Goal: Task Accomplishment & Management: Manage account settings

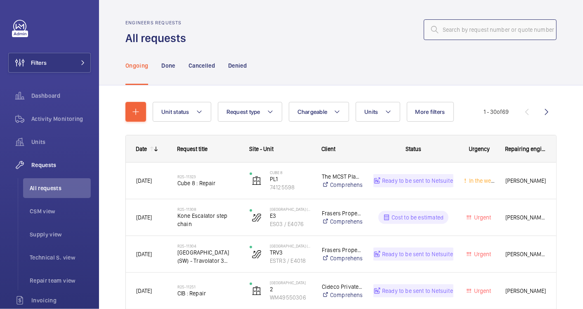
click at [442, 29] on input "text" at bounding box center [490, 29] width 133 height 21
paste input "R25-11323"
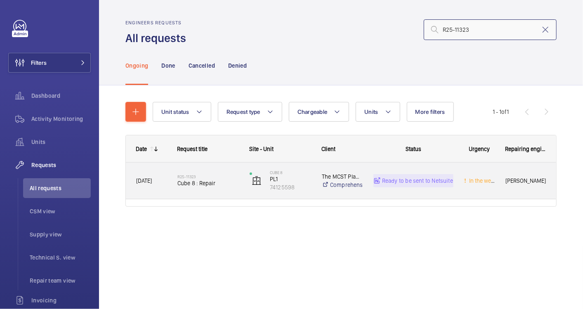
type input "R25-11323"
click at [232, 190] on div "R25-11323 Cube 8 : Repair" at bounding box center [209, 181] width 62 height 24
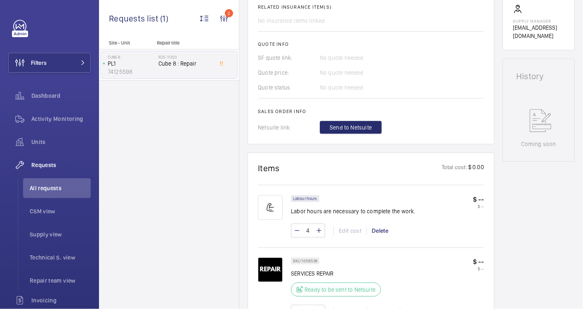
scroll to position [367, 0]
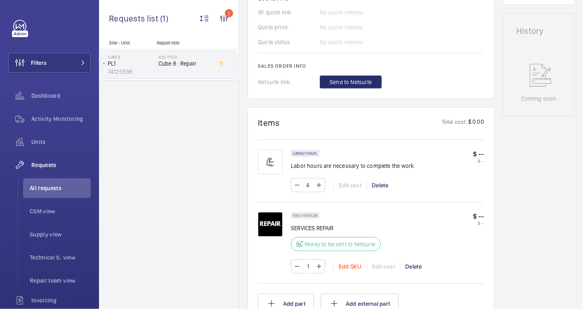
click at [354, 267] on div "Edit SKU" at bounding box center [350, 267] width 33 height 8
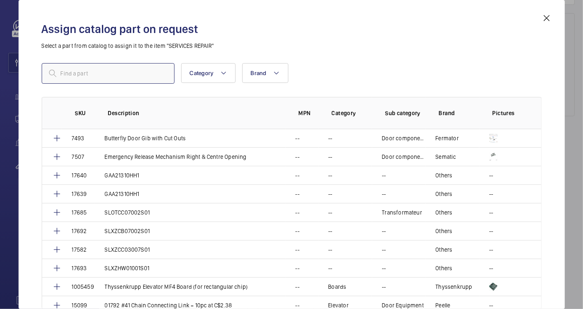
click at [86, 76] on input "text" at bounding box center [108, 73] width 133 height 21
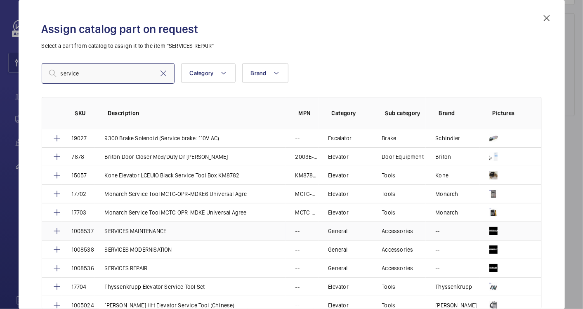
type input "service"
click at [140, 229] on p "SERVICES MAINTENANCE" at bounding box center [136, 231] width 62 height 8
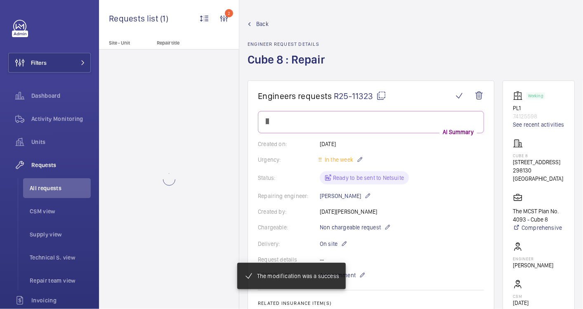
scroll to position [367, 0]
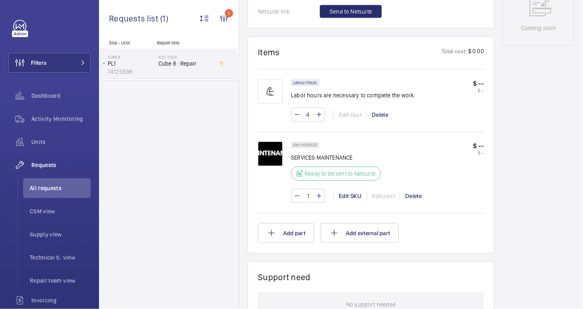
scroll to position [391, 0]
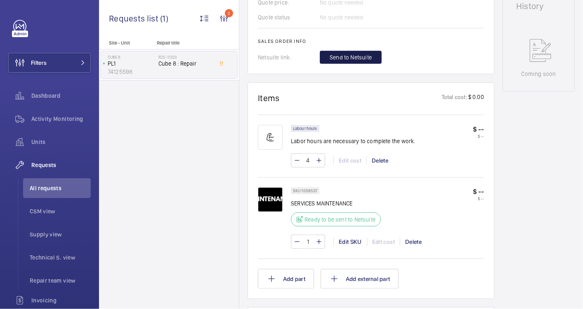
click at [346, 59] on span "Send to Netsuite" at bounding box center [351, 57] width 42 height 8
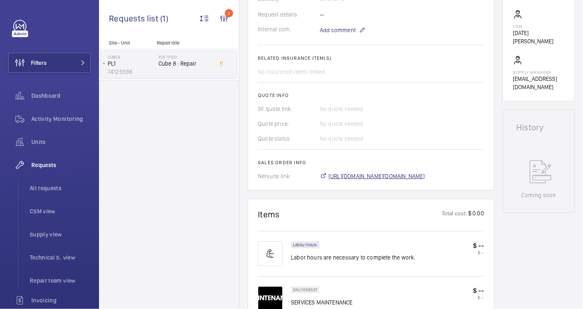
scroll to position [270, 0]
click at [404, 172] on span "[URL][DOMAIN_NAME][DOMAIN_NAME]" at bounding box center [377, 176] width 97 height 8
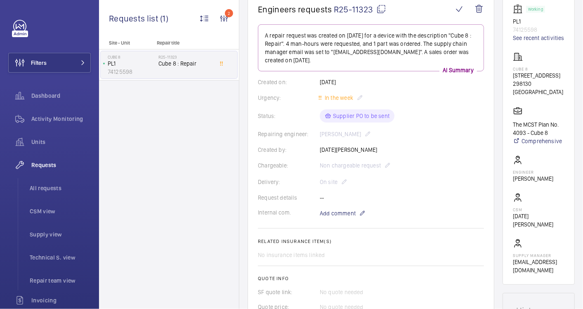
scroll to position [0, 0]
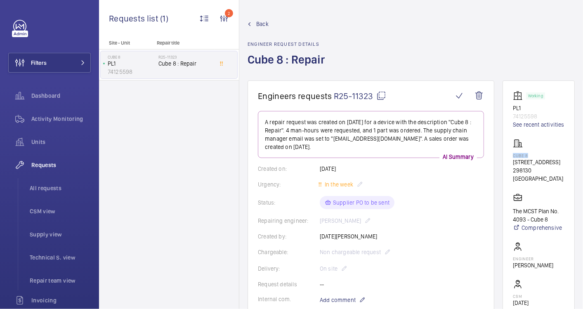
drag, startPoint x: 543, startPoint y: 165, endPoint x: 525, endPoint y: 165, distance: 17.8
click at [525, 165] on wm-front-card "Working PL1 74125598 See recent activities Cube 8 [STREET_ADDRESS] - Cube 8 Com…" at bounding box center [539, 226] width 72 height 291
copy p "Cube 8"
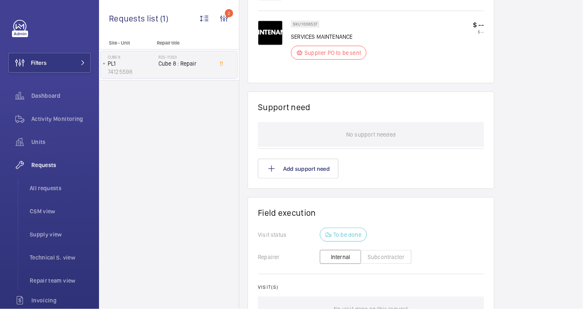
scroll to position [550, 0]
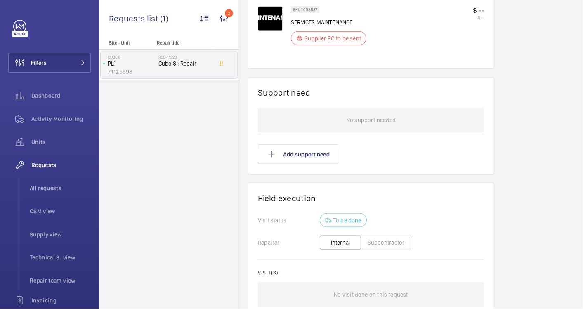
click at [374, 236] on button "Subcontractor" at bounding box center [386, 243] width 51 height 14
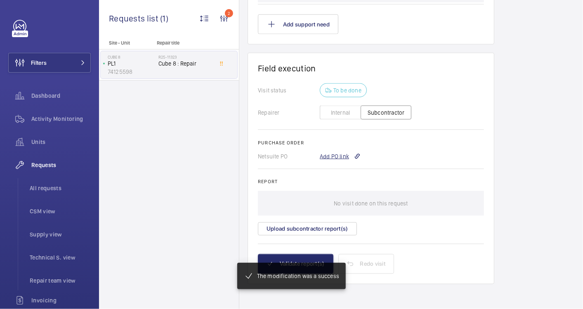
click at [340, 154] on div "Add PO link" at bounding box center [340, 156] width 41 height 8
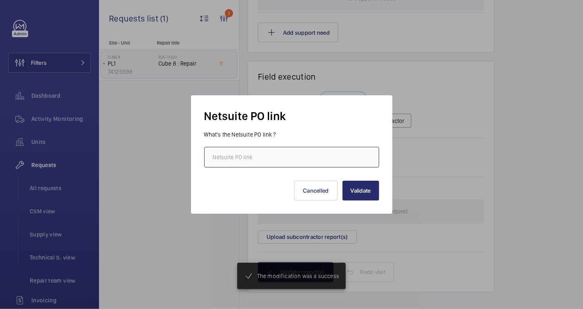
scroll to position [681, 0]
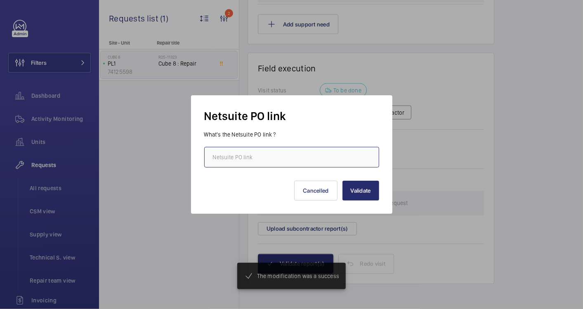
click at [297, 163] on input "text" at bounding box center [291, 157] width 175 height 21
paste input "[URL][DOMAIN_NAME][DOMAIN_NAME]"
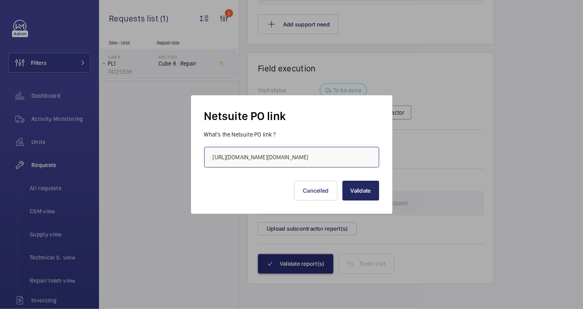
type input "[URL][DOMAIN_NAME][DOMAIN_NAME]"
click at [360, 190] on button "Validate" at bounding box center [361, 191] width 37 height 20
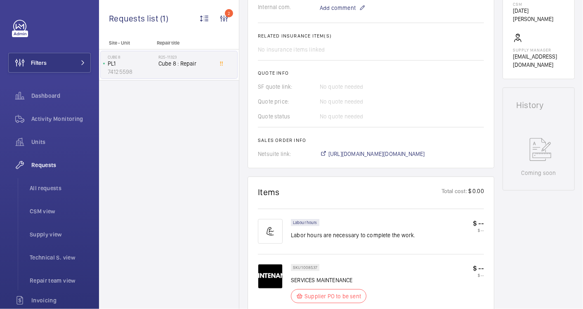
scroll to position [280, 0]
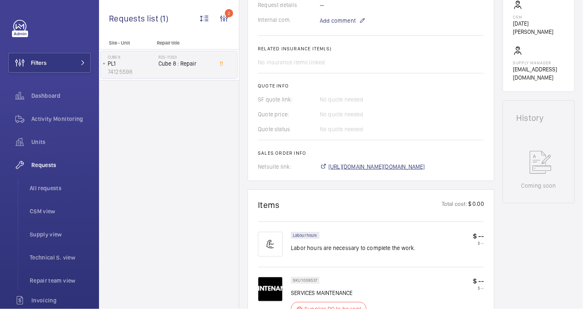
click at [425, 169] on span "[URL][DOMAIN_NAME][DOMAIN_NAME]" at bounding box center [377, 167] width 97 height 8
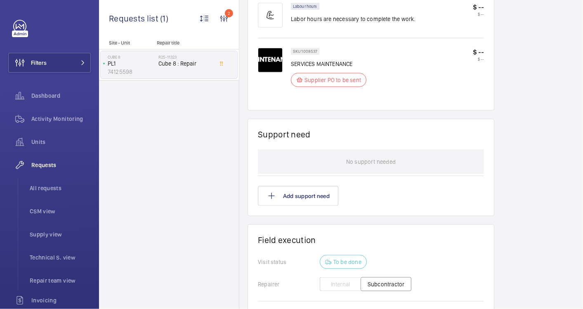
scroll to position [693, 0]
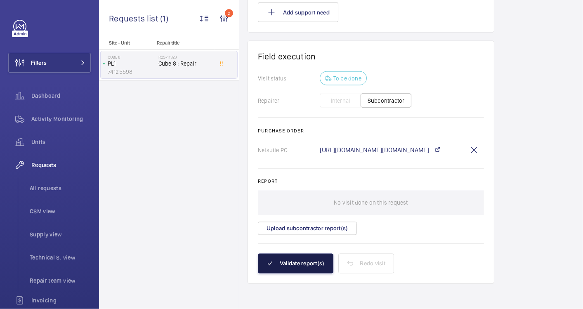
click at [310, 266] on button "Validate report(s)" at bounding box center [296, 264] width 76 height 20
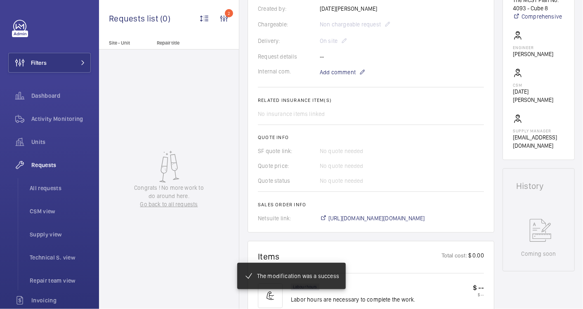
scroll to position [0, 0]
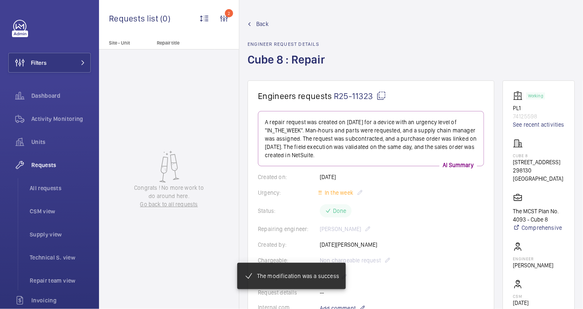
click at [261, 24] on span "Back" at bounding box center [262, 24] width 12 height 8
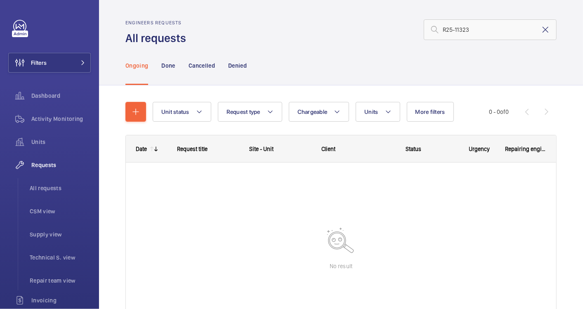
click at [541, 29] on mat-icon at bounding box center [546, 30] width 10 height 10
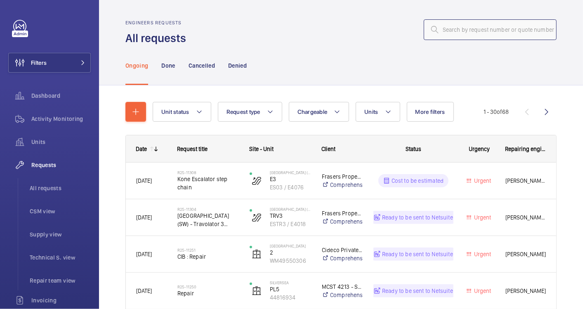
click at [451, 28] on input "text" at bounding box center [490, 29] width 133 height 21
paste input "R25-11308"
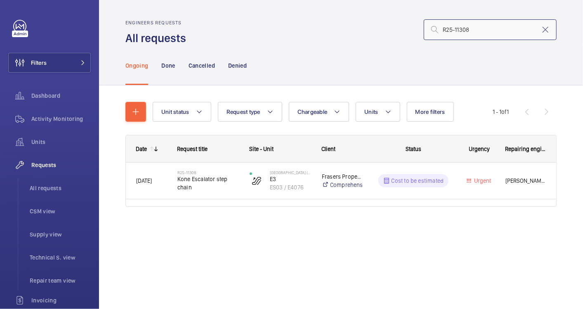
type input "R25-11308"
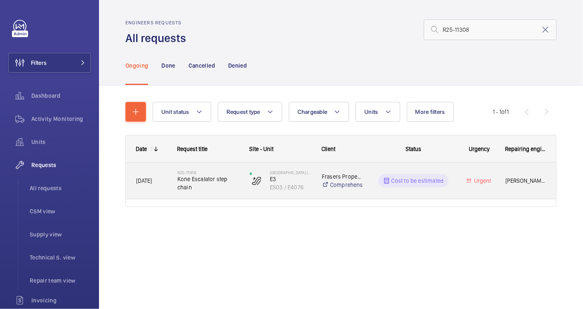
click at [211, 193] on div "R25-11308 Kone Escalator step chain" at bounding box center [203, 180] width 71 height 37
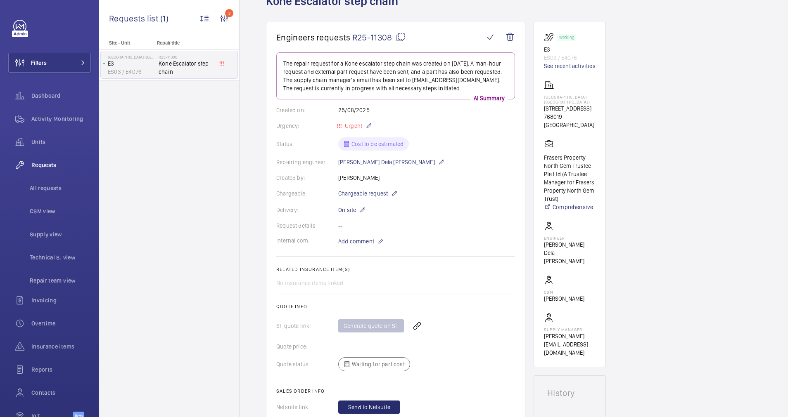
scroll to position [76, 0]
